Goal: Complete application form

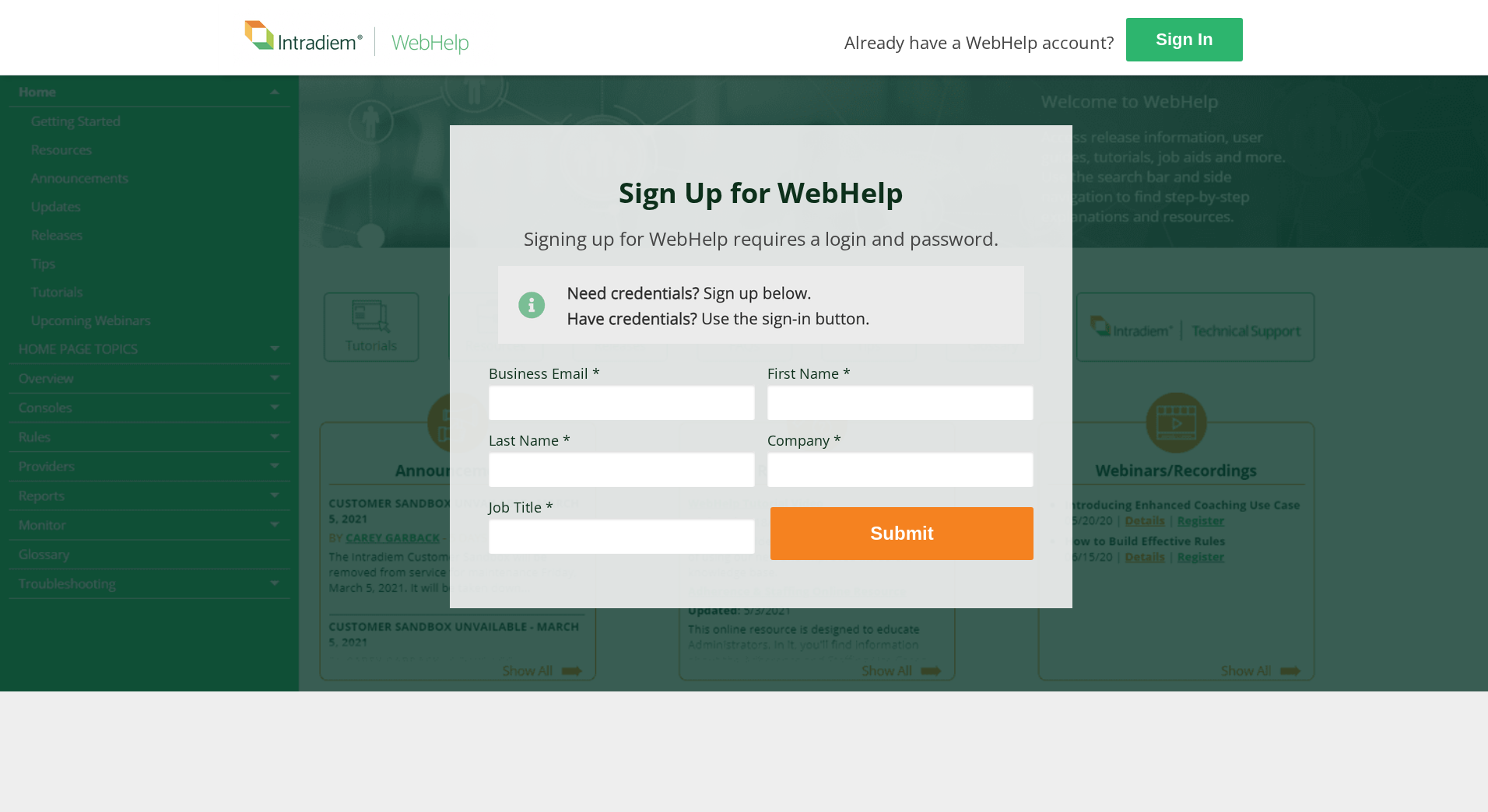
click at [592, 414] on input "Business Email *" at bounding box center [622, 402] width 266 height 36
type input "[PERSON_NAME][EMAIL_ADDRESS][PERSON_NAME][DOMAIN_NAME]"
click at [848, 401] on input "First Name *" at bounding box center [900, 402] width 266 height 36
type input "[PERSON_NAME]"
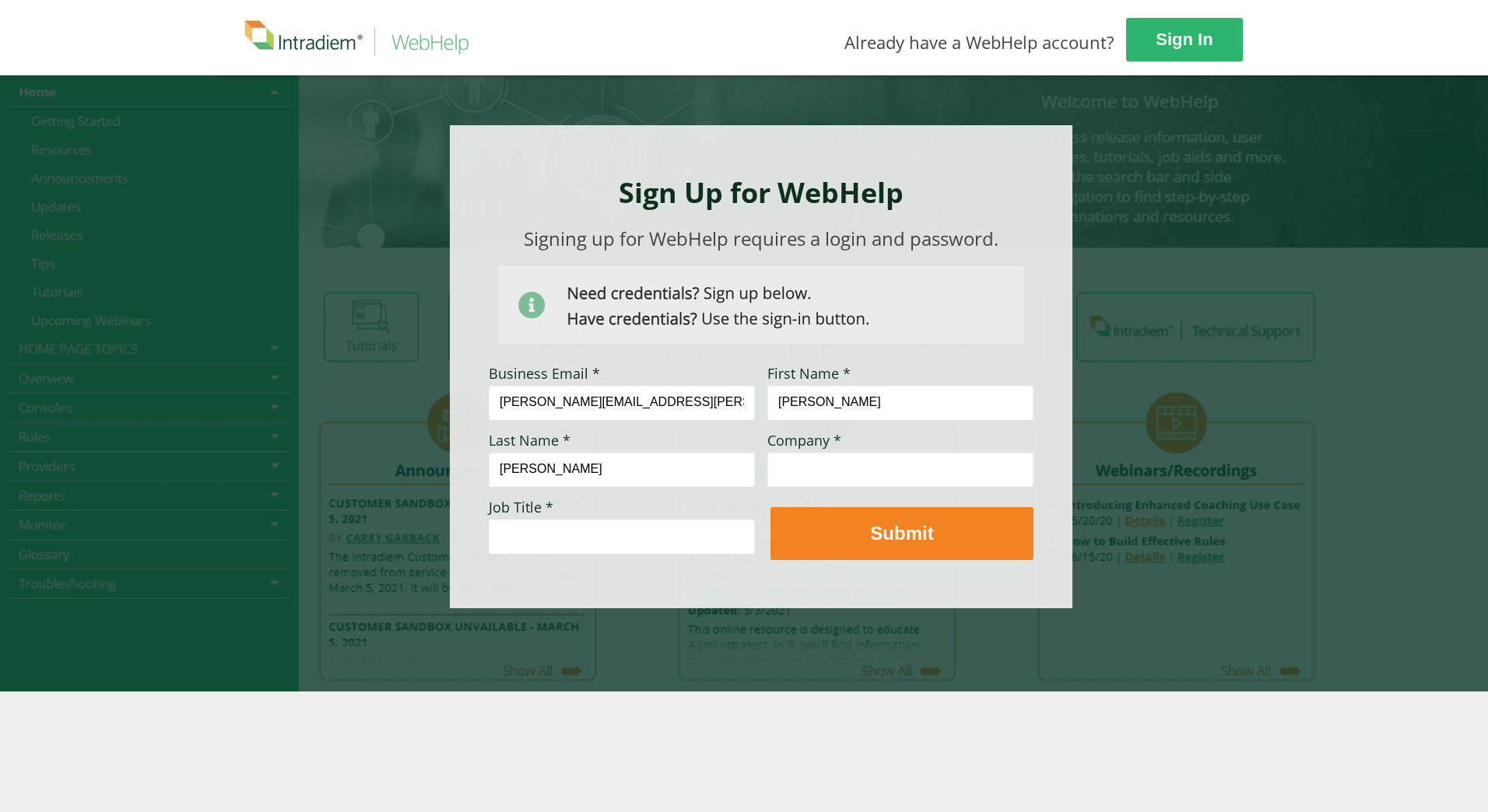
drag, startPoint x: 823, startPoint y: 405, endPoint x: 874, endPoint y: 405, distance: 51.0
click at [874, 405] on input "[PERSON_NAME]" at bounding box center [900, 402] width 266 height 36
type input "[PERSON_NAME]"
drag, startPoint x: 535, startPoint y: 471, endPoint x: 460, endPoint y: 470, distance: 75.0
click at [460, 470] on div "Sign Up for WebHelp Business Email * [PERSON_NAME][EMAIL_ADDRESS][PERSON_NAME][…" at bounding box center [761, 367] width 623 height 483
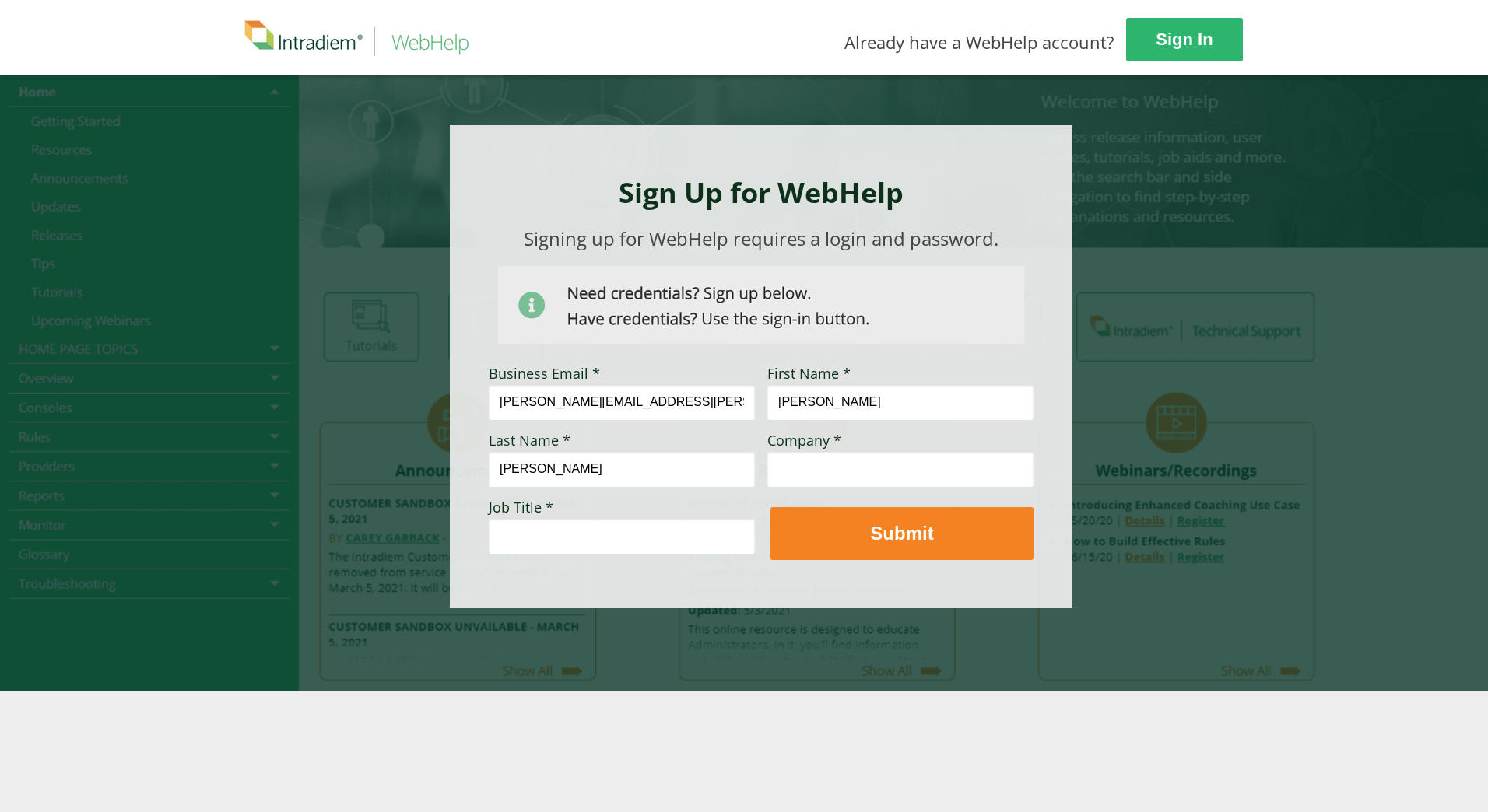
type input "[PERSON_NAME]"
click at [570, 533] on input "Job Title *" at bounding box center [622, 535] width 266 height 36
click at [492, 469] on input "[PERSON_NAME]" at bounding box center [622, 469] width 266 height 36
click at [535, 532] on input "Job Title *" at bounding box center [622, 535] width 266 height 36
type input "Intraday Coordinator"
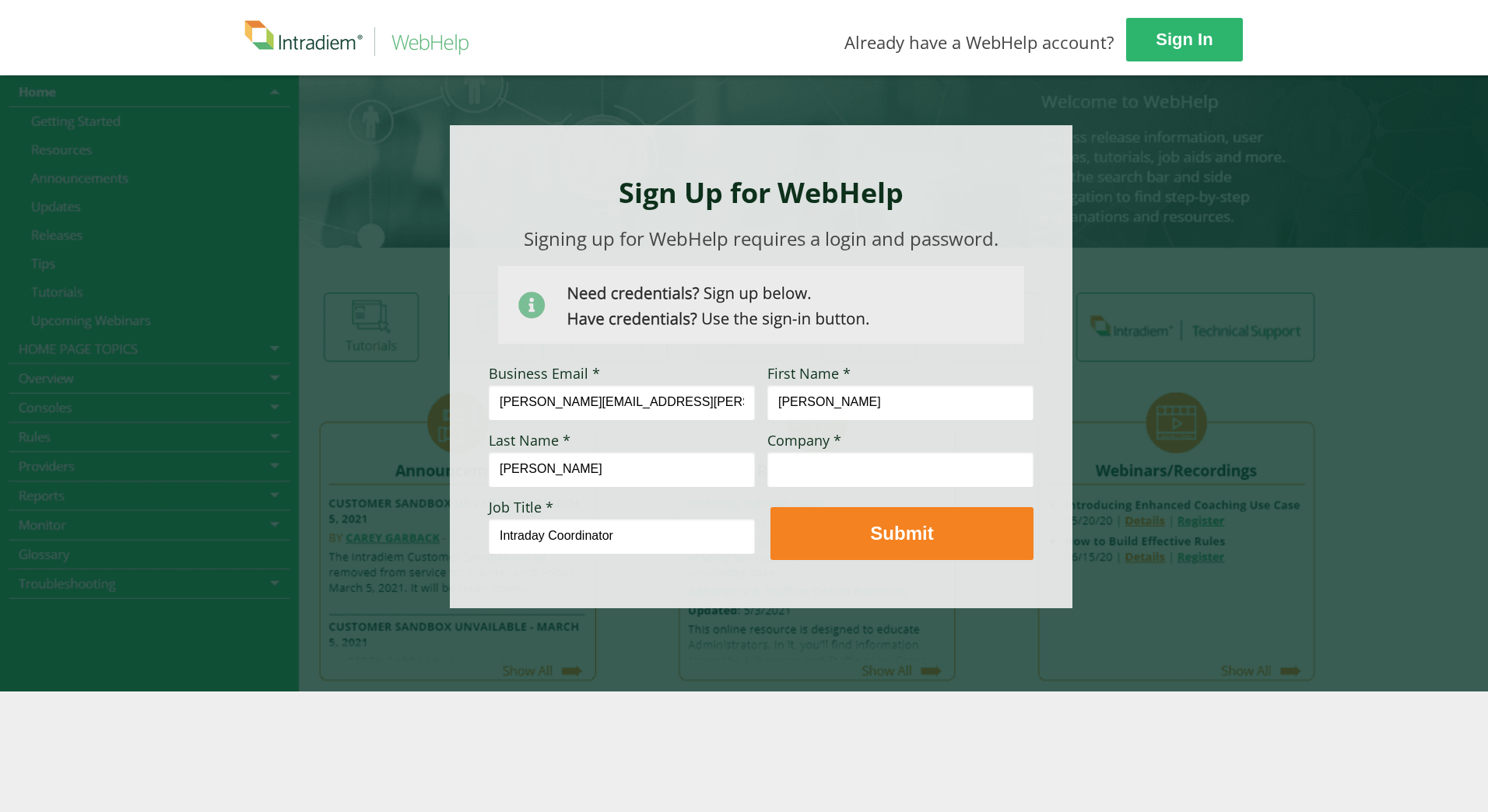
click at [881, 463] on input "Company *" at bounding box center [900, 469] width 266 height 36
type input "[PERSON_NAME] Permanente"
click at [1055, 465] on div at bounding box center [761, 367] width 623 height 483
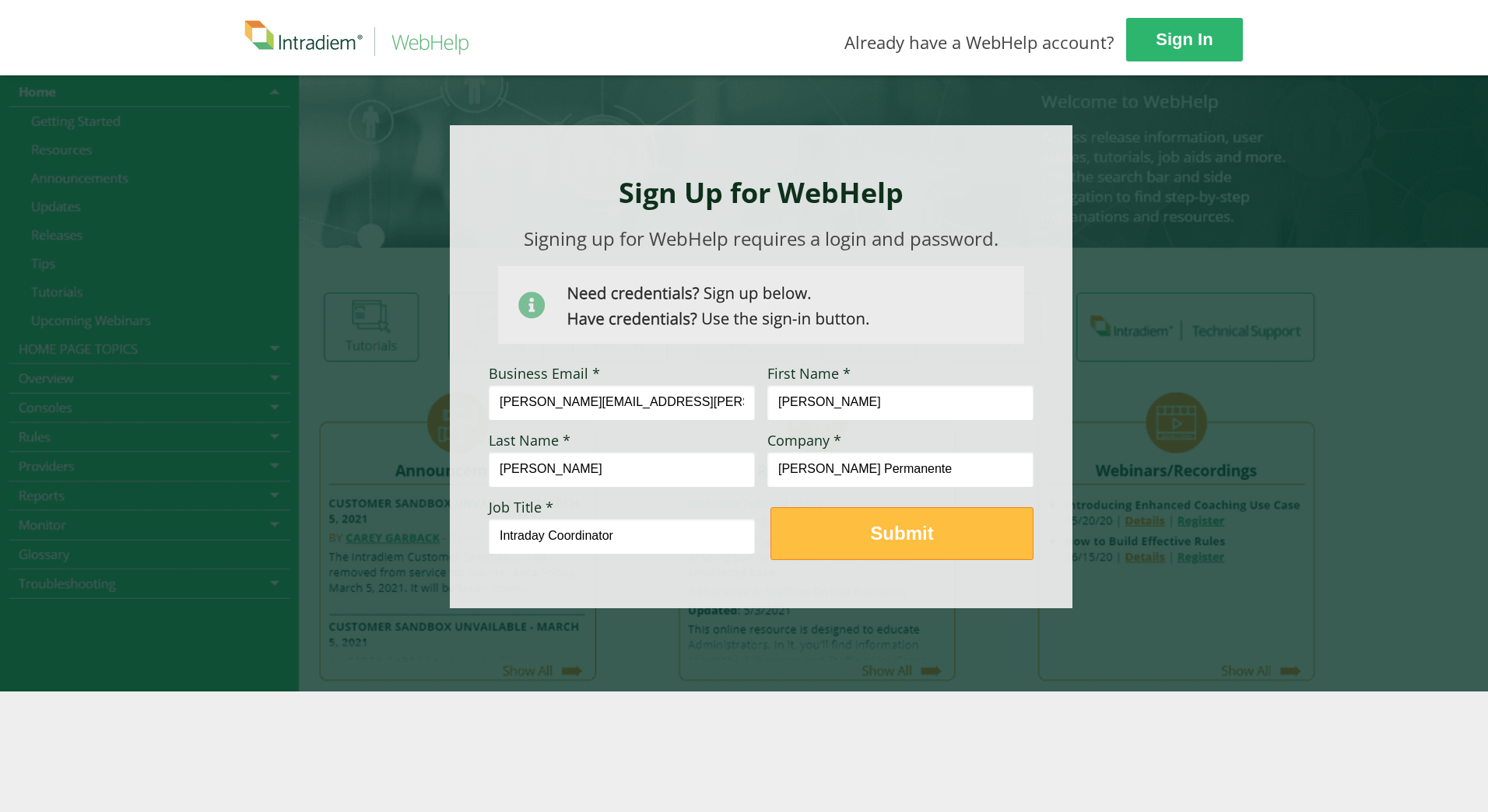
click at [876, 544] on strong "Submit" at bounding box center [901, 533] width 63 height 21
